Goal: Task Accomplishment & Management: Use online tool/utility

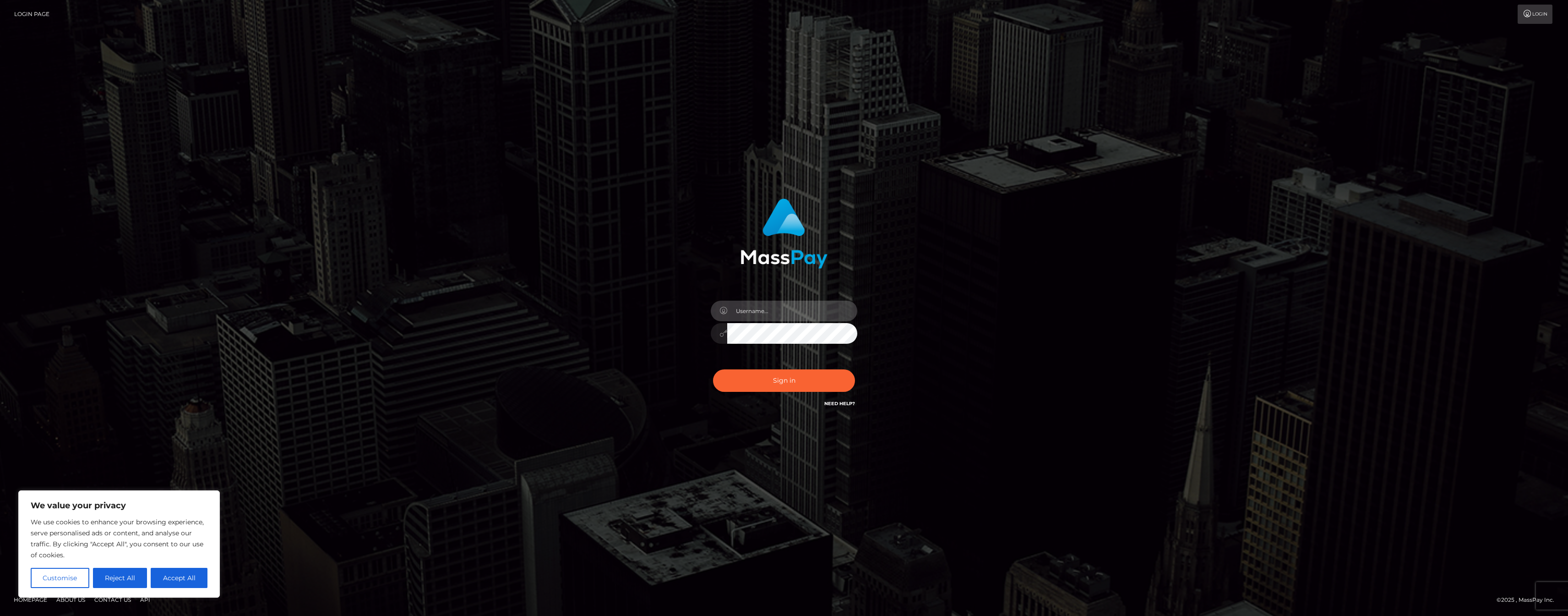
click at [755, 307] on input "text" at bounding box center [792, 311] width 130 height 21
type input "paybisadmin"
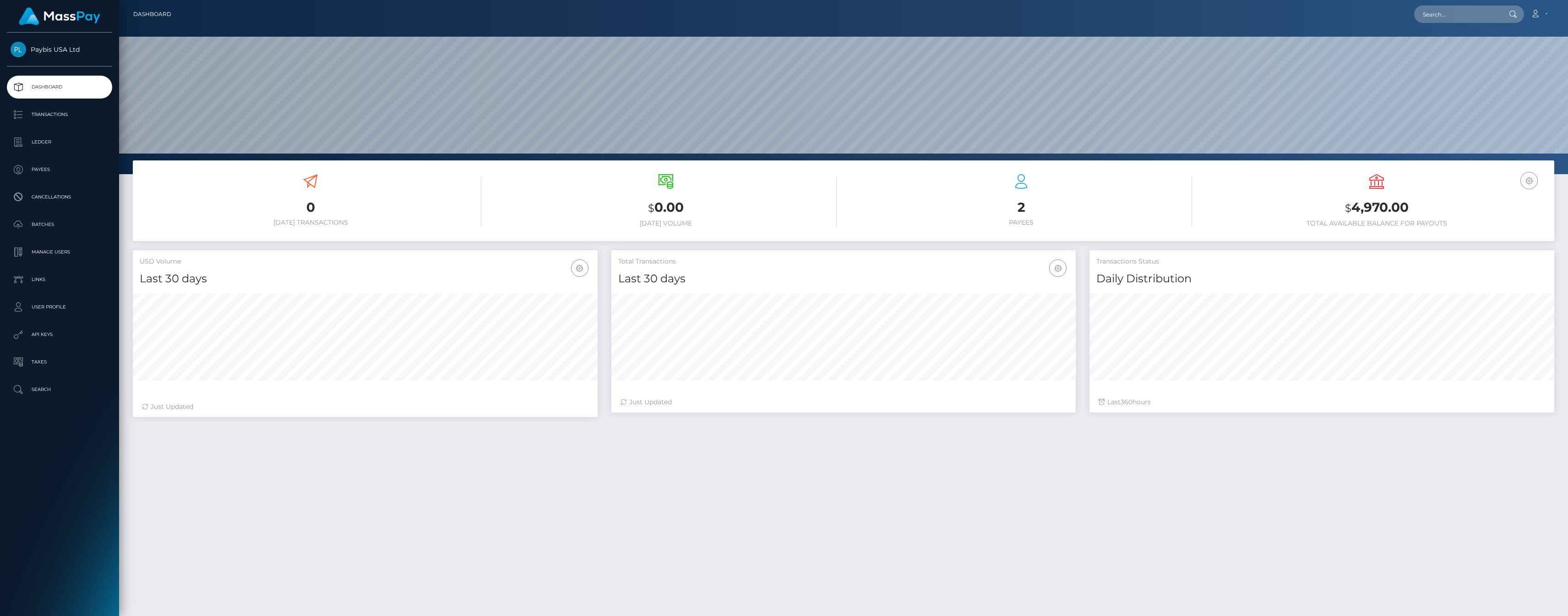
scroll to position [162, 464]
click at [50, 337] on p "API Keys" at bounding box center [59, 334] width 98 height 14
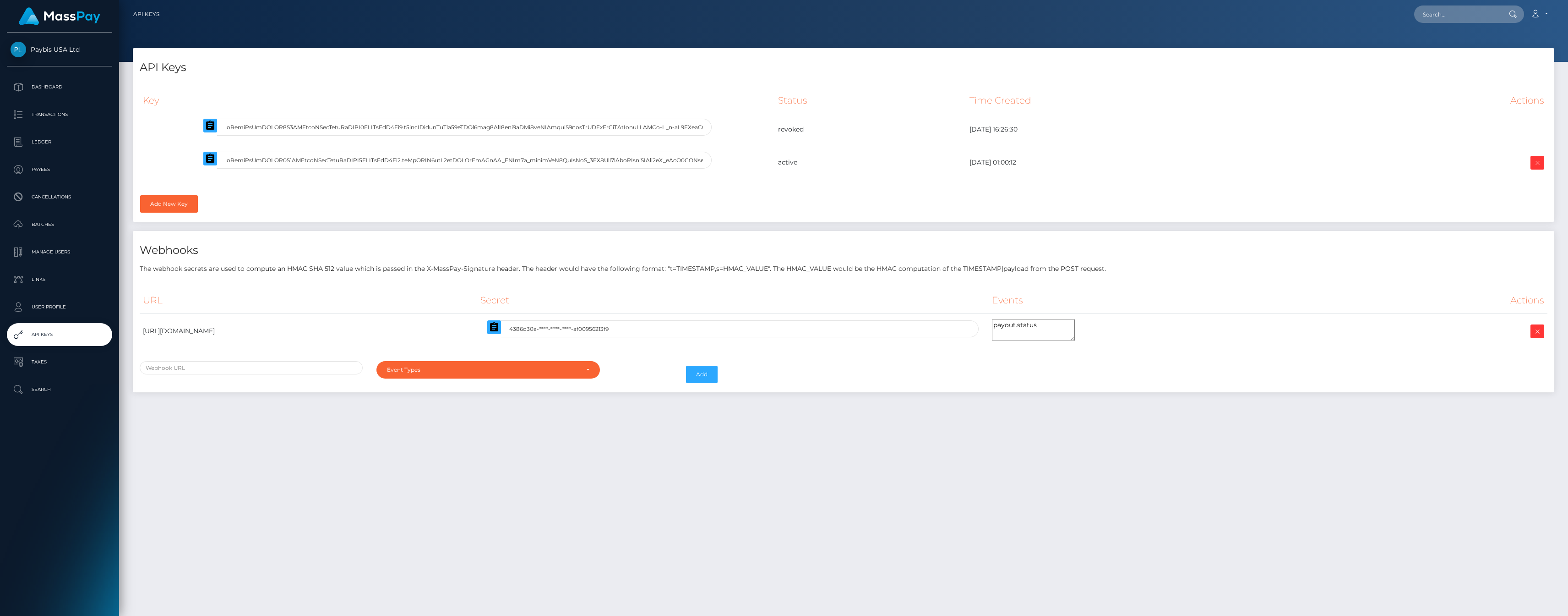
select select
click at [1075, 326] on textarea "payout.status" at bounding box center [1034, 330] width 83 height 22
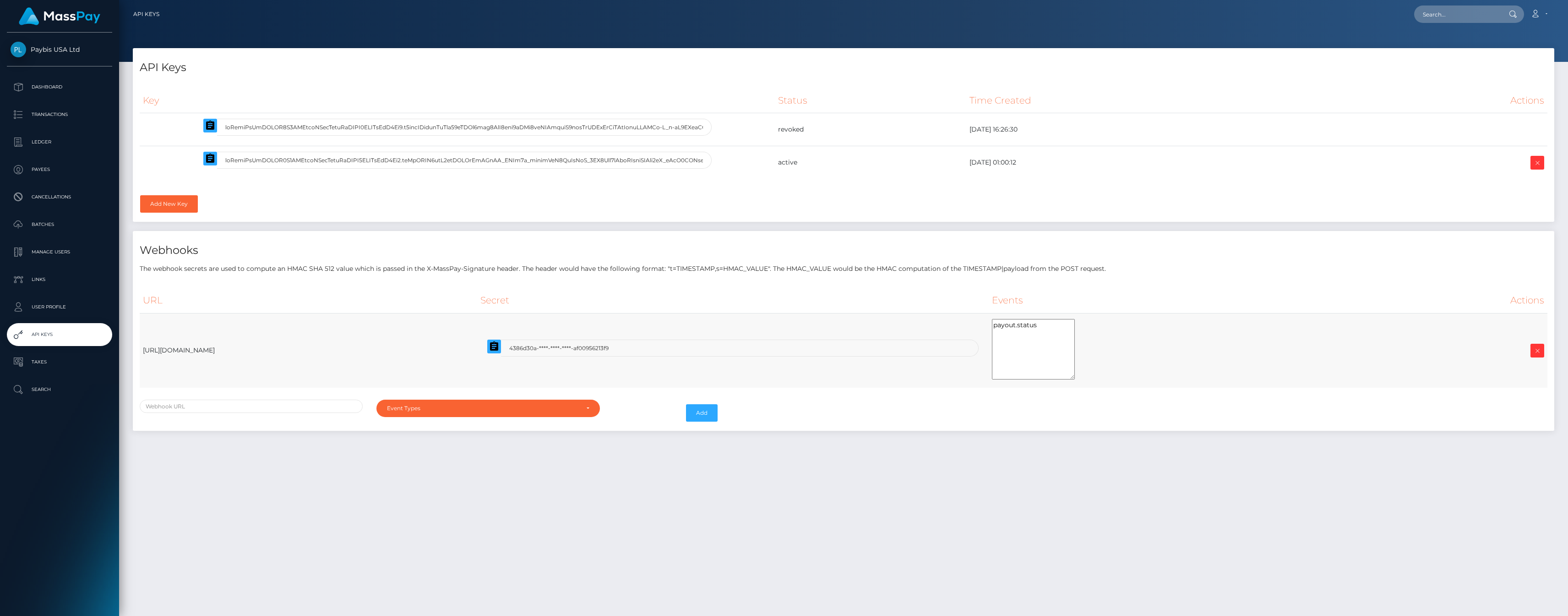
click at [1193, 370] on td "payout.status" at bounding box center [1181, 350] width 385 height 75
click at [447, 396] on div "Event Types" at bounding box center [488, 402] width 223 height 17
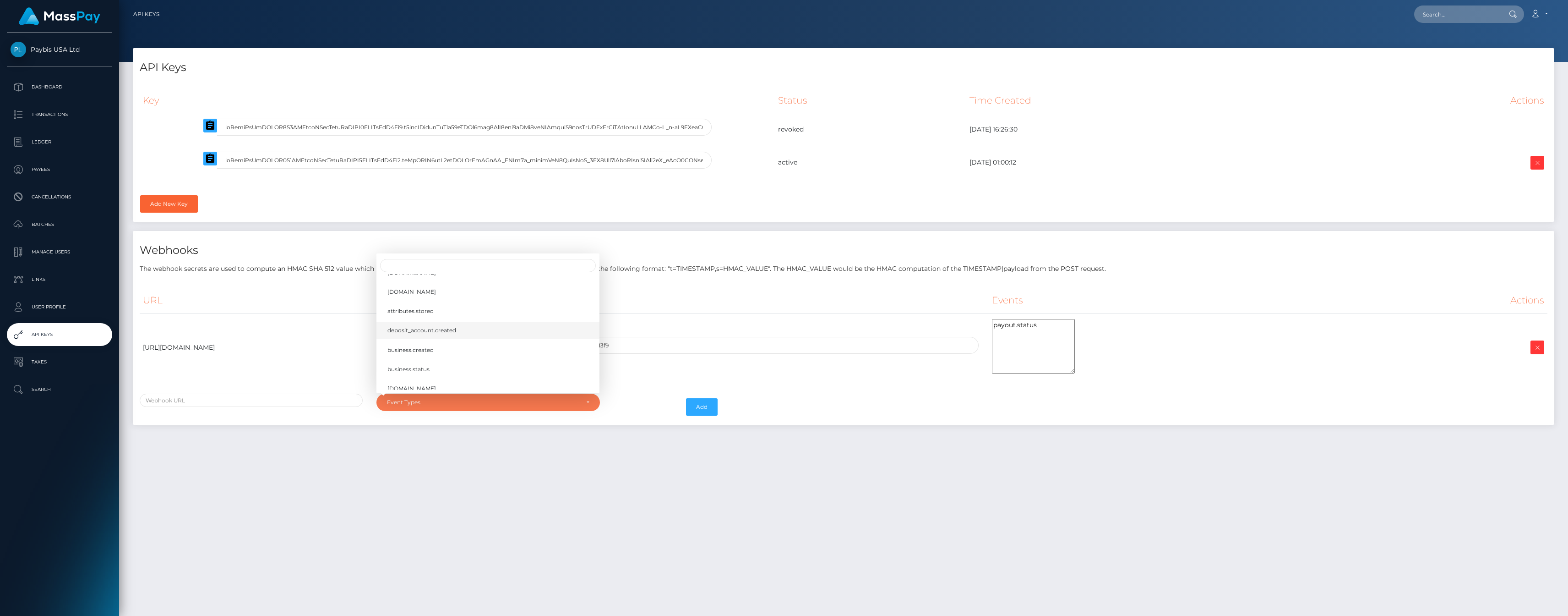
scroll to position [243, 0]
click at [449, 475] on div "API Keys Key Status Time Created Actions [DOMAIN_NAME]" at bounding box center [844, 328] width 1449 height 559
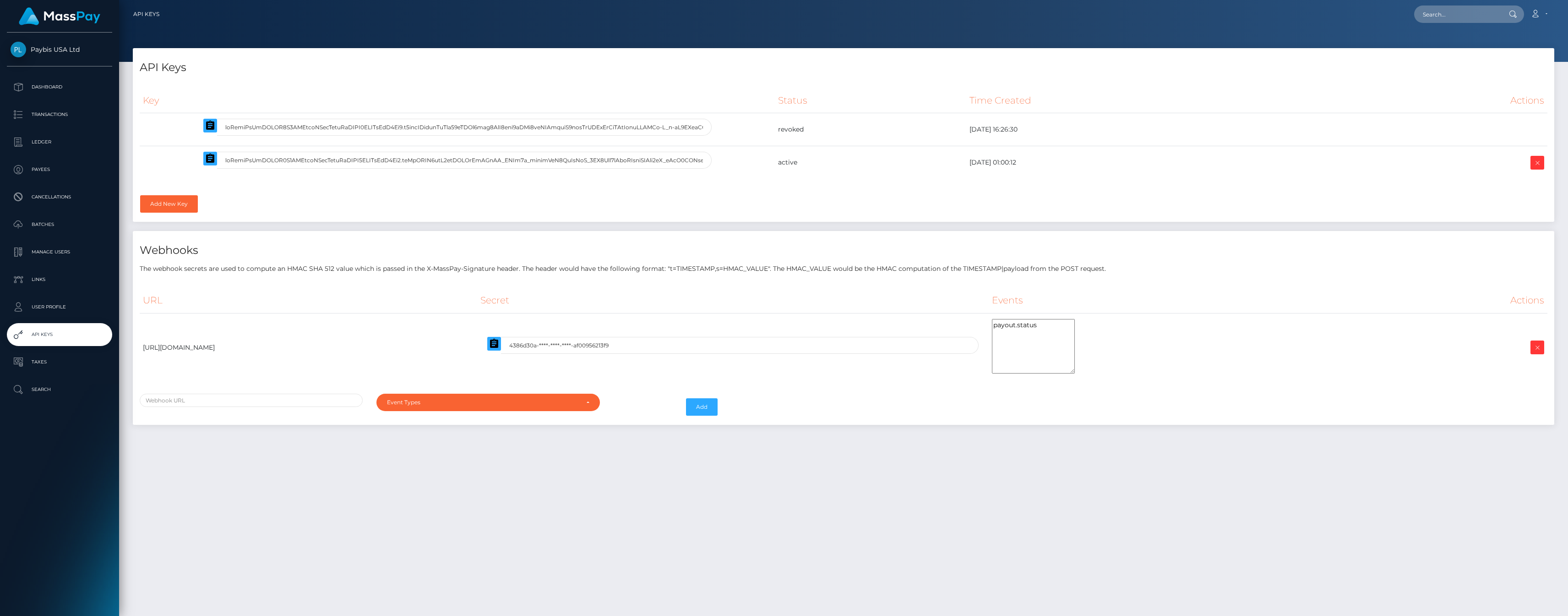
click at [545, 497] on div "API Keys Key Status Time Created Actions [DOMAIN_NAME]" at bounding box center [844, 328] width 1449 height 559
